Goal: Find specific page/section: Find specific page/section

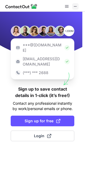
click at [76, 4] on span at bounding box center [75, 6] width 4 height 4
